Goal: Task Accomplishment & Management: Use online tool/utility

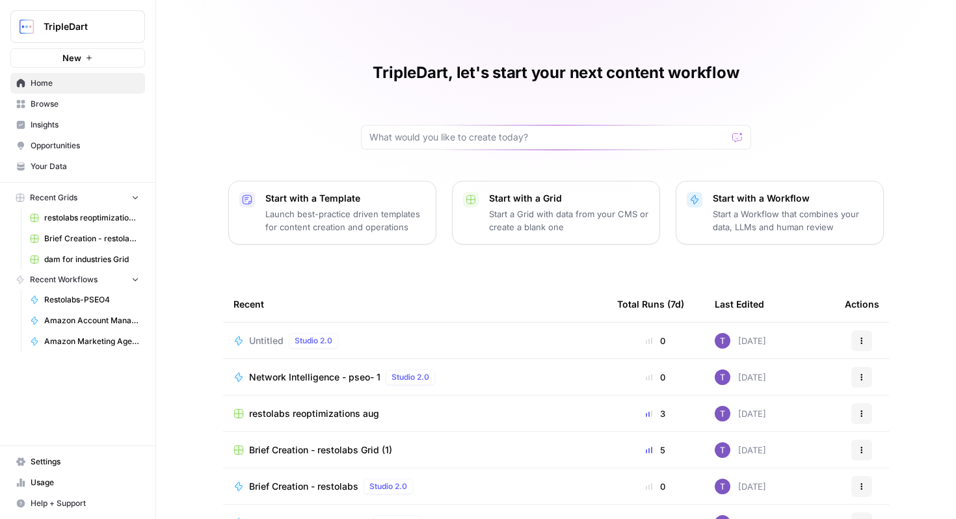
click at [71, 97] on link "Browse" at bounding box center [77, 104] width 135 height 21
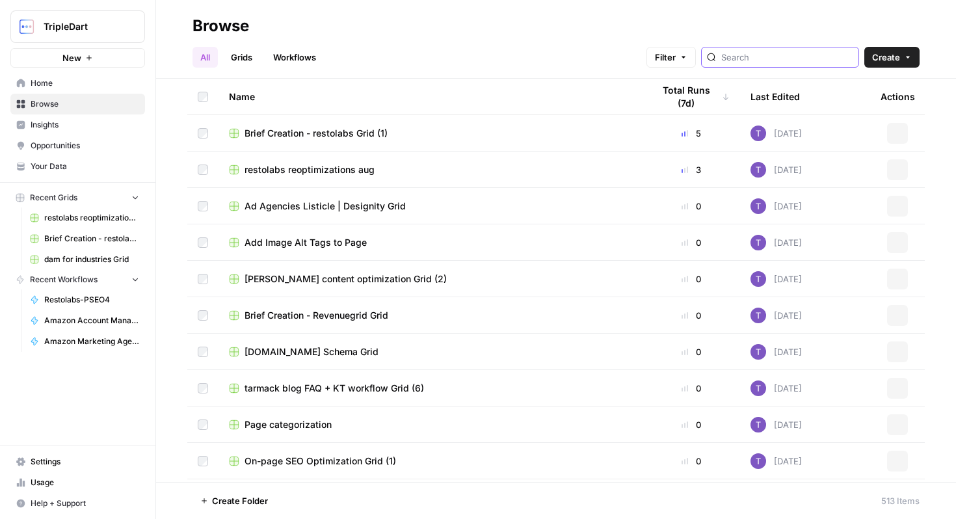
click at [796, 52] on input "search" at bounding box center [788, 57] width 132 height 13
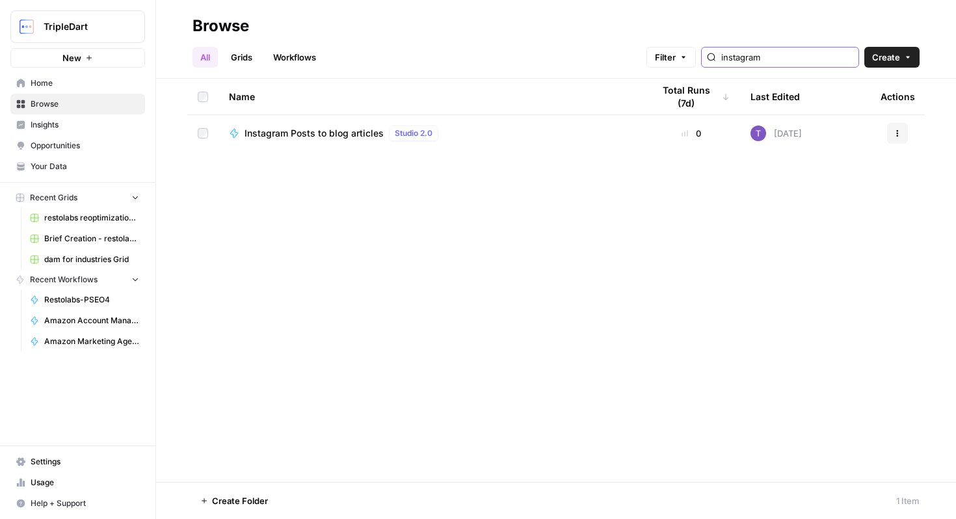
type input "instagram"
click at [280, 122] on td "Instagram Posts to blog articles Studio 2.0" at bounding box center [431, 133] width 424 height 36
click at [294, 132] on span "Instagram Posts to blog articles" at bounding box center [314, 133] width 139 height 13
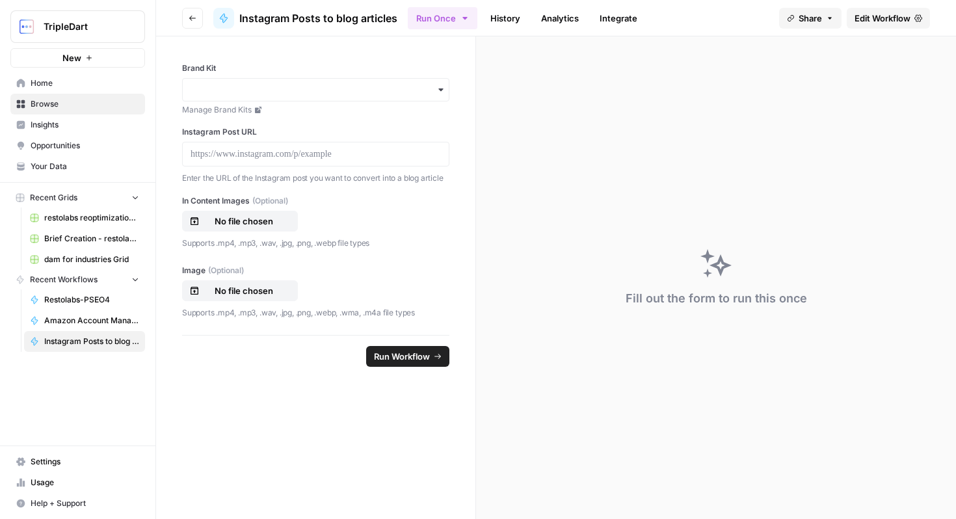
click at [876, 13] on span "Edit Workflow" at bounding box center [883, 18] width 56 height 13
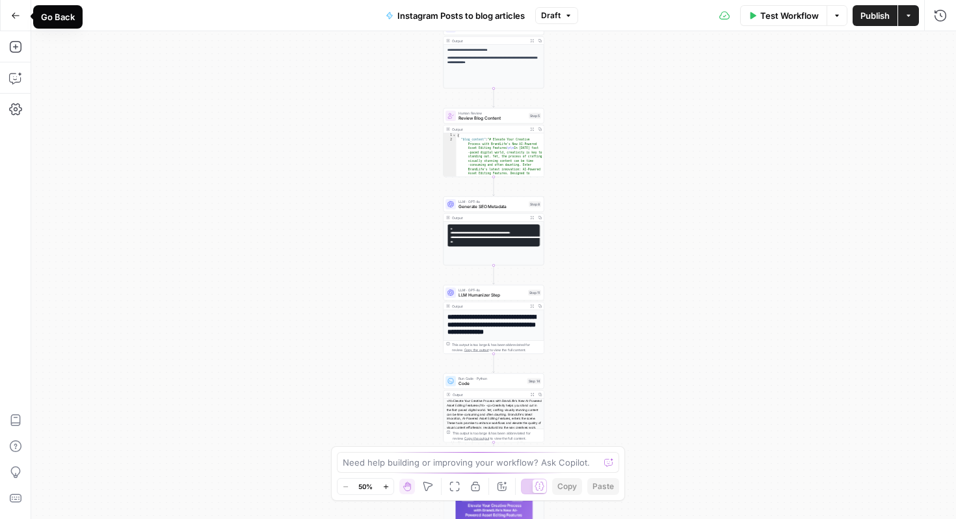
click at [18, 12] on icon "button" at bounding box center [15, 15] width 9 height 9
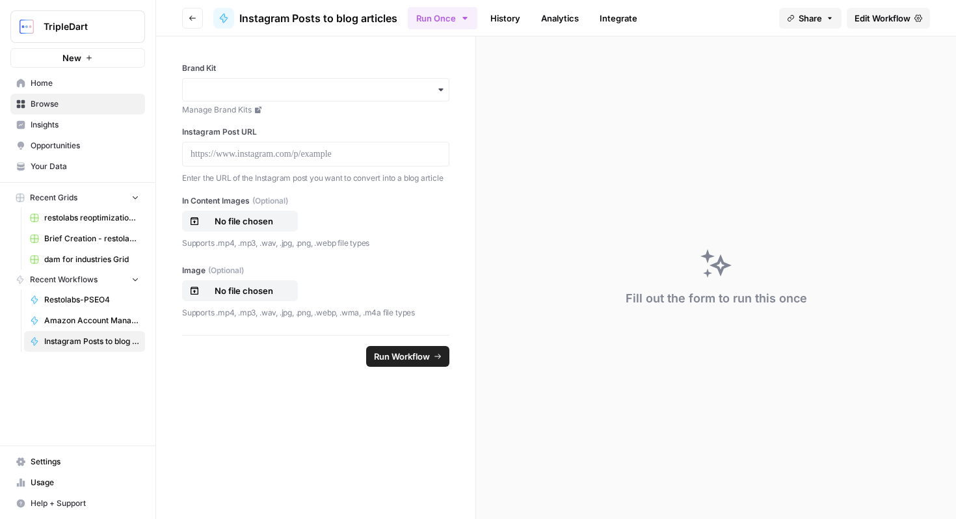
click at [898, 12] on span "Edit Workflow" at bounding box center [883, 18] width 56 height 13
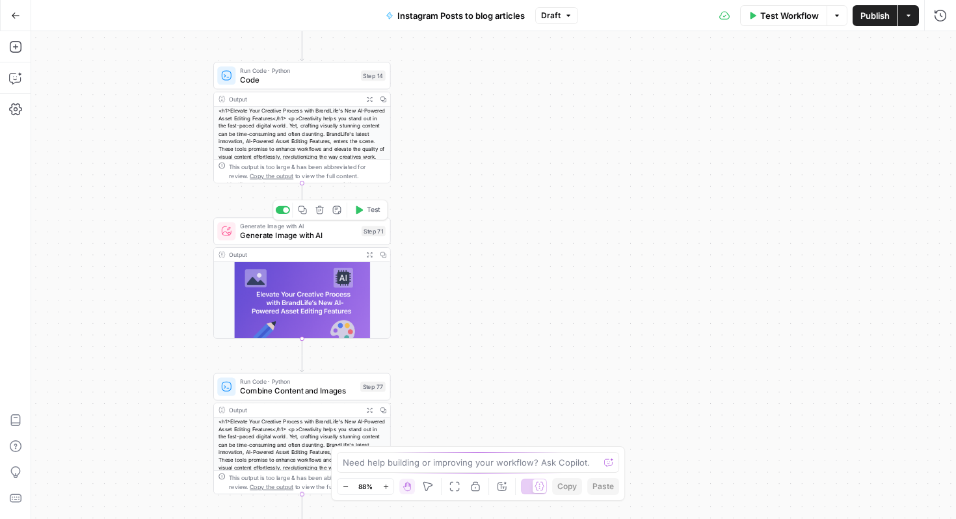
click at [274, 231] on span "Generate Image with AI" at bounding box center [298, 236] width 116 height 12
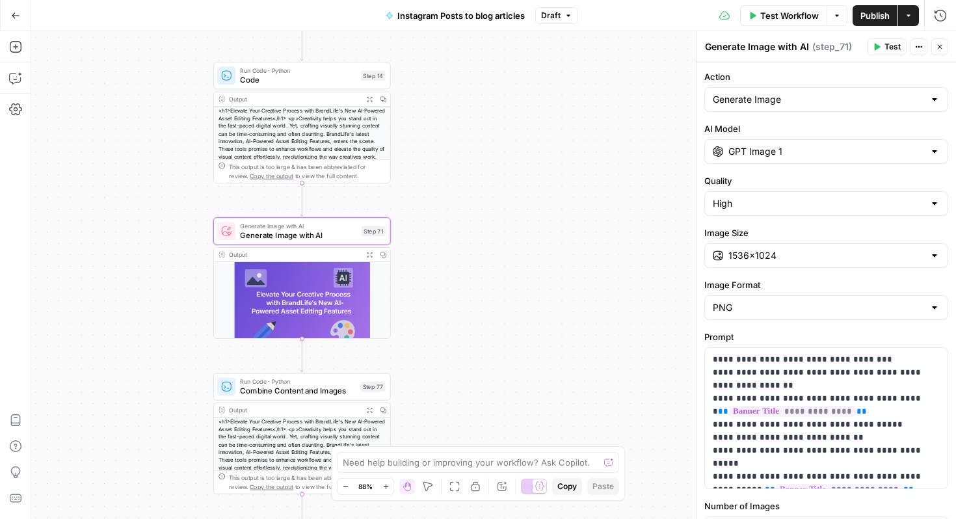
click at [878, 48] on icon "button" at bounding box center [877, 47] width 8 height 8
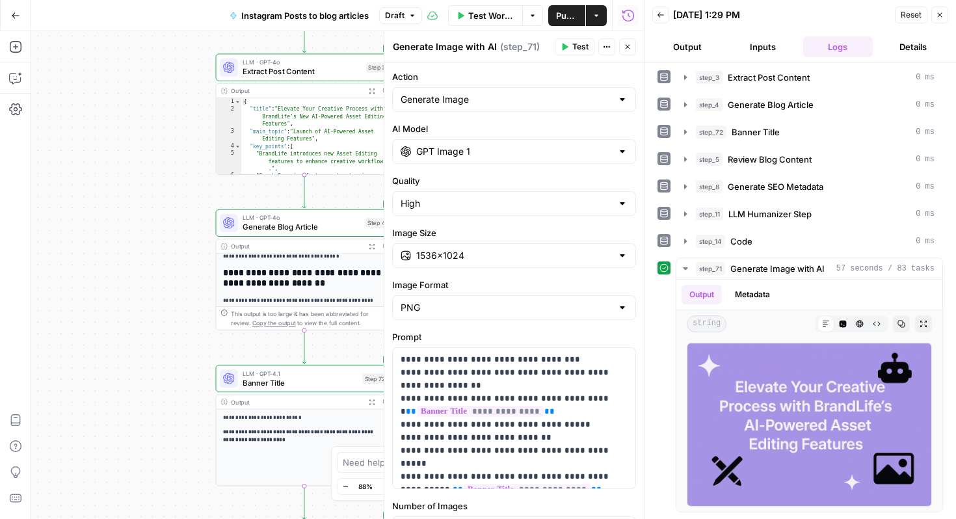
scroll to position [205, 0]
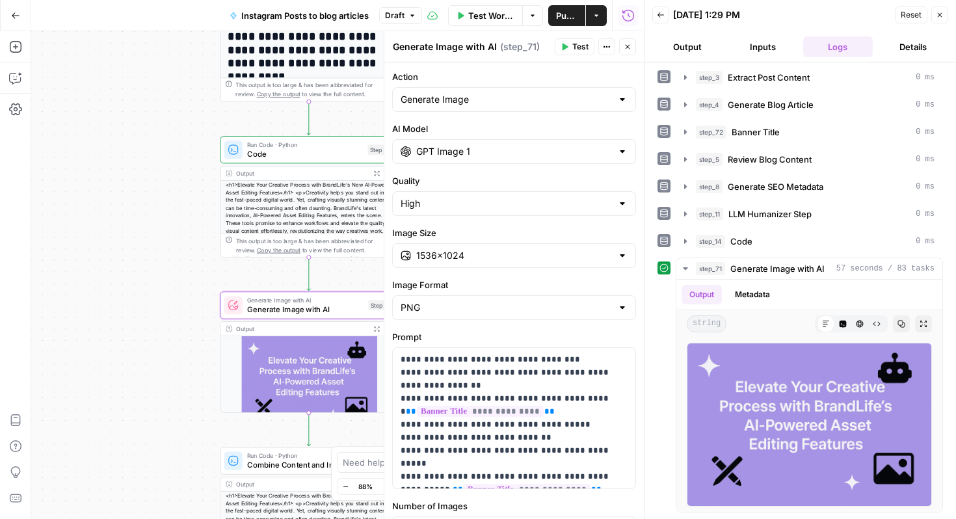
click at [316, 304] on span "Generate Image with AI" at bounding box center [305, 310] width 116 height 12
click at [319, 309] on span "Generate Image with AI" at bounding box center [305, 310] width 116 height 12
click at [688, 267] on icon "button" at bounding box center [686, 268] width 10 height 10
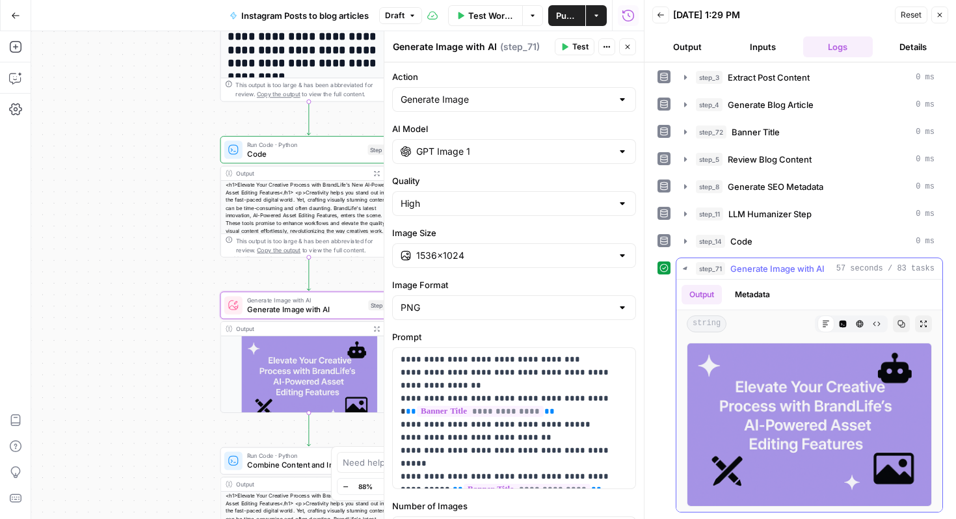
scroll to position [0, 0]
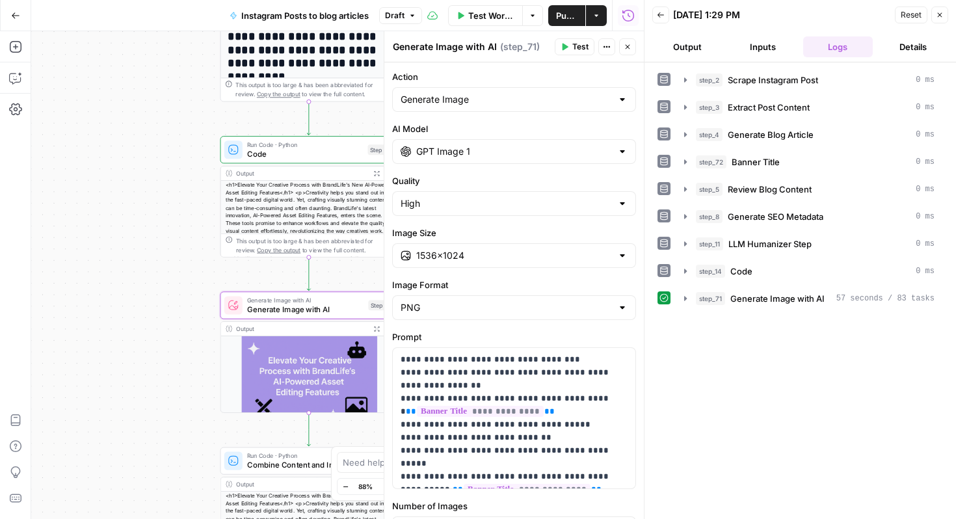
click at [941, 11] on icon "button" at bounding box center [940, 15] width 8 height 8
